Goal: Transaction & Acquisition: Purchase product/service

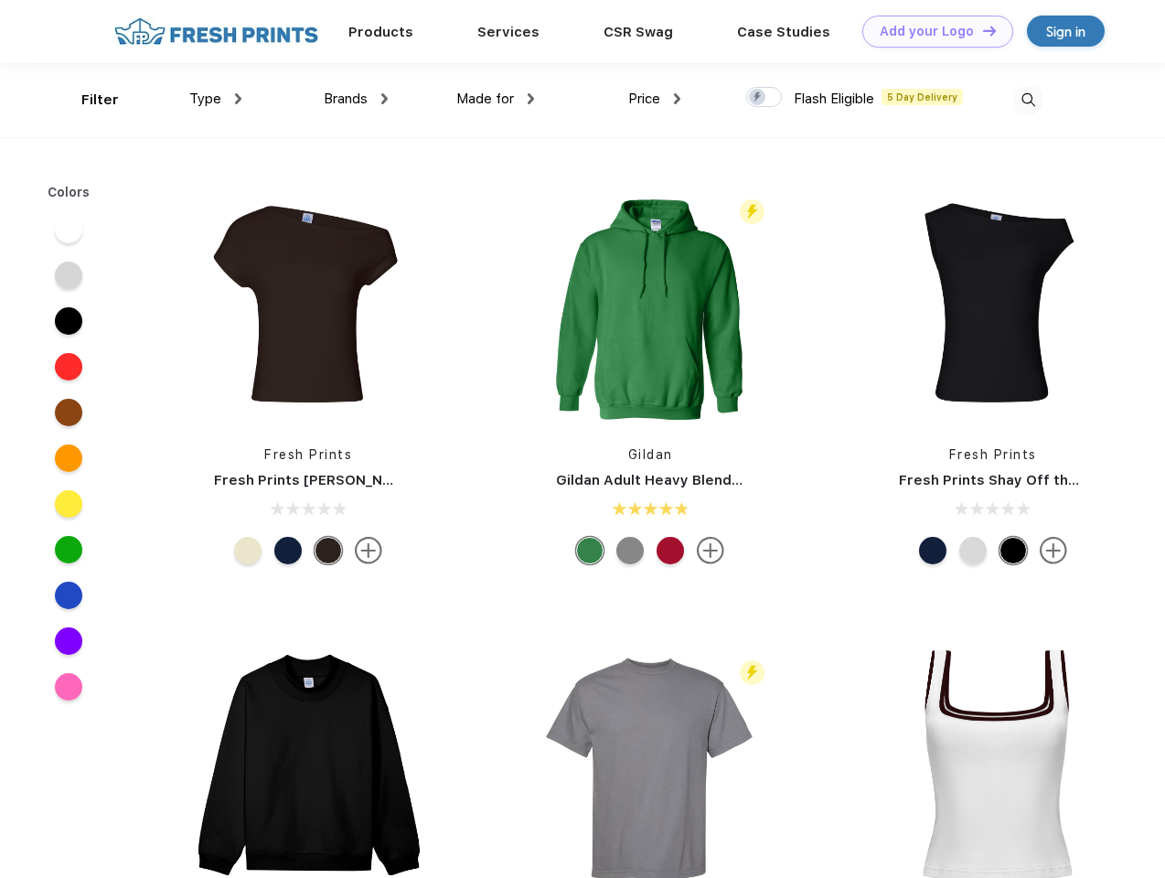
scroll to position [1, 0]
click at [931, 31] on link "Add your Logo Design Tool" at bounding box center [937, 32] width 151 height 32
click at [0, 0] on div "Design Tool" at bounding box center [0, 0] width 0 height 0
click at [981, 30] on link "Add your Logo Design Tool" at bounding box center [937, 32] width 151 height 32
click at [88, 100] on div "Filter" at bounding box center [99, 100] width 37 height 21
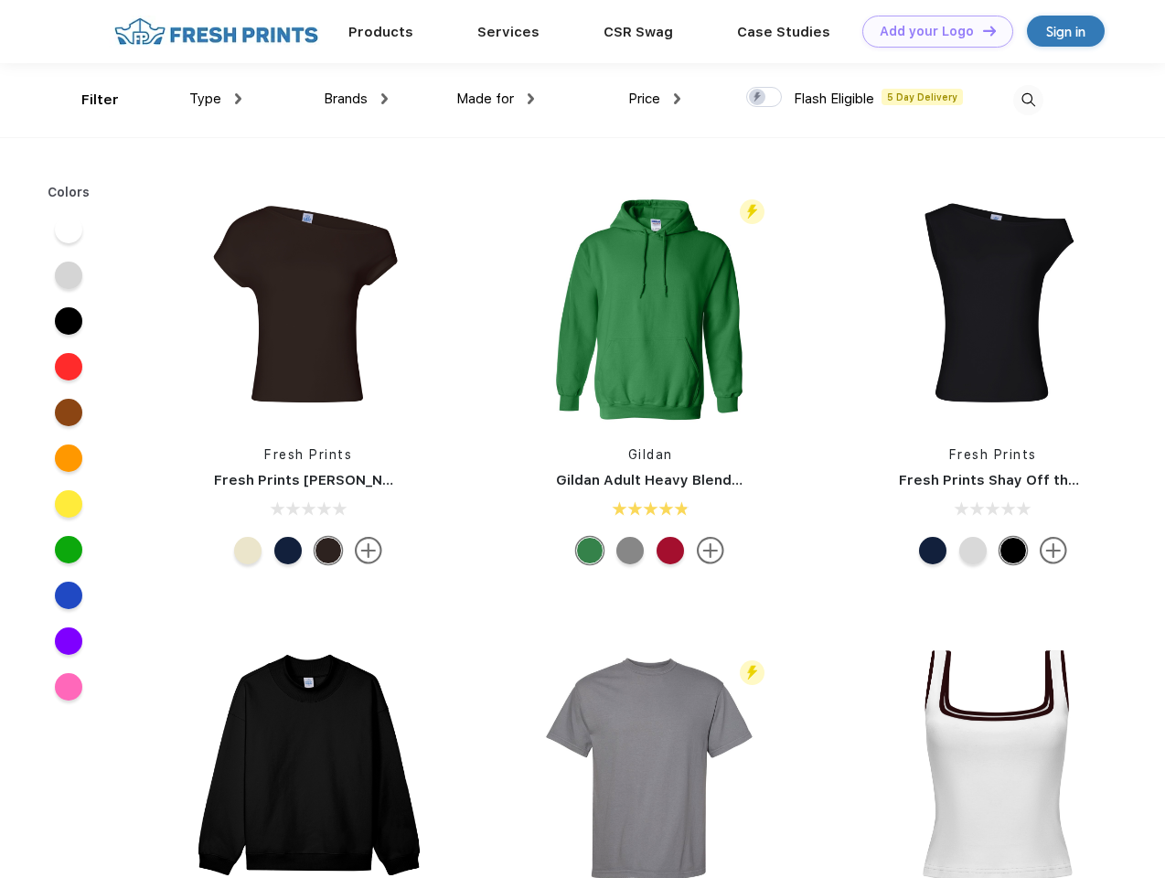
click at [216, 99] on span "Type" at bounding box center [205, 99] width 32 height 16
click at [356, 99] on span "Brands" at bounding box center [346, 99] width 44 height 16
click at [496, 99] on span "Made for" at bounding box center [485, 99] width 58 height 16
click at [655, 99] on span "Price" at bounding box center [644, 99] width 32 height 16
click at [764, 98] on div at bounding box center [764, 97] width 36 height 20
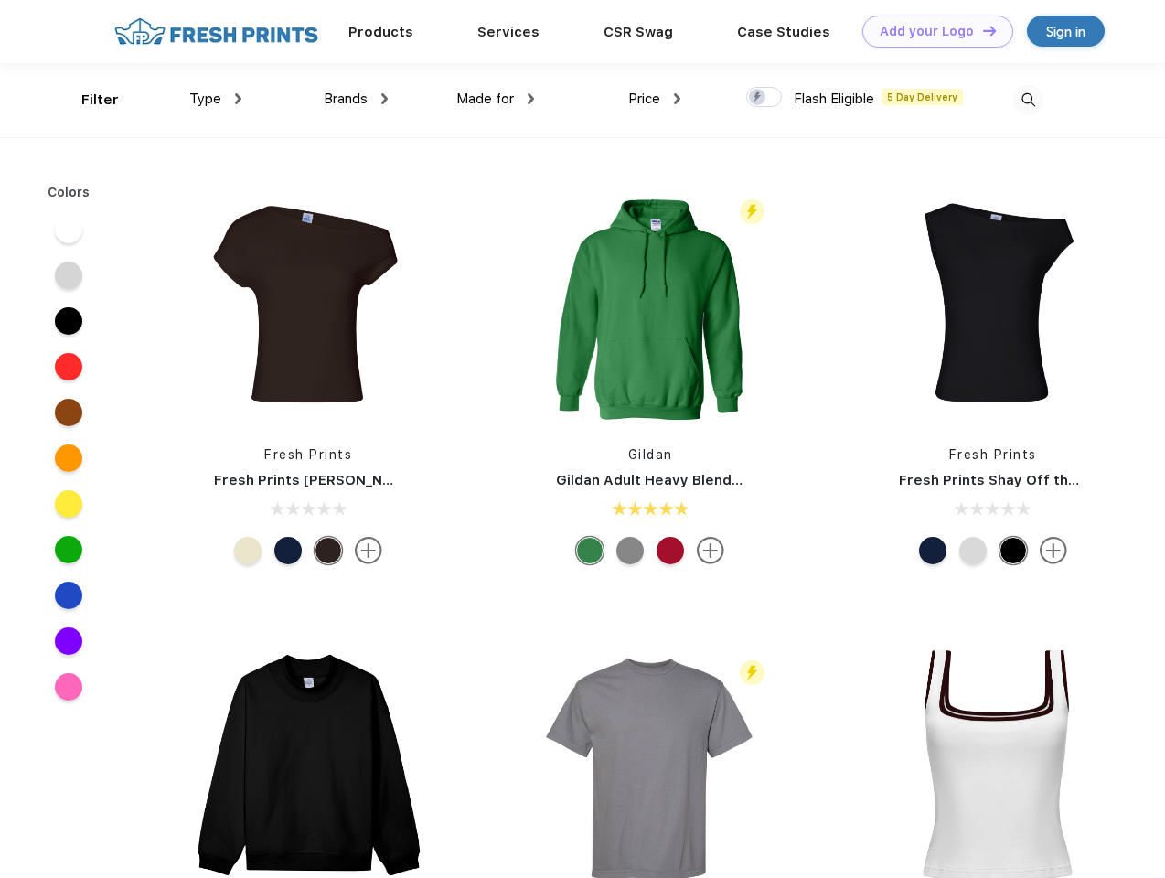
click at [758, 98] on input "checkbox" at bounding box center [752, 92] width 12 height 12
click at [1028, 100] on img at bounding box center [1028, 100] width 30 height 30
